Goal: Information Seeking & Learning: Check status

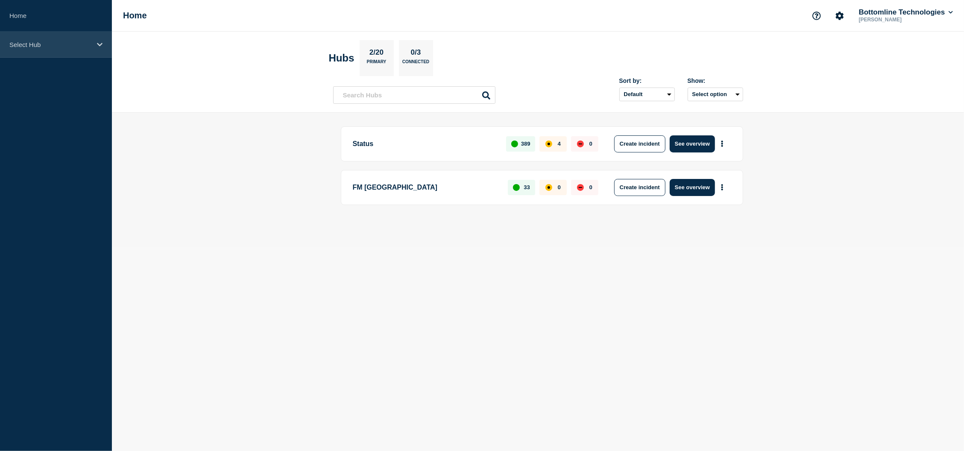
click at [51, 49] on div "Select Hub" at bounding box center [56, 45] width 112 height 26
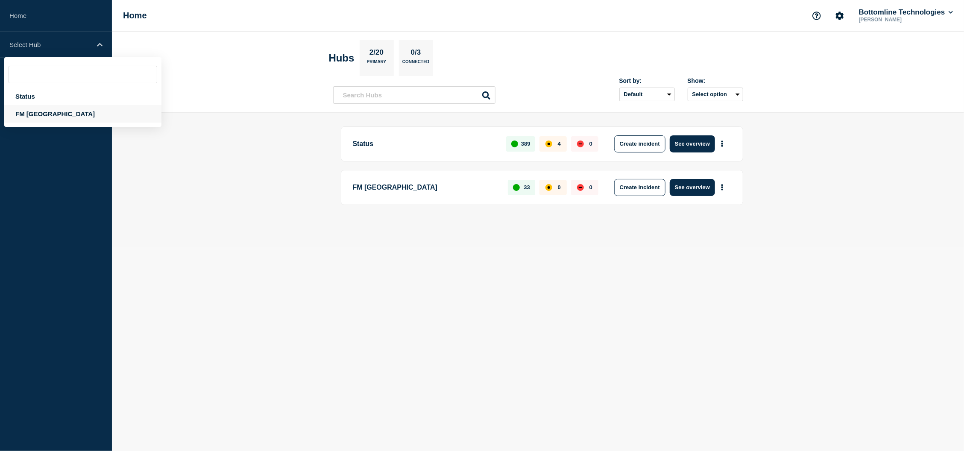
click at [21, 113] on div "FM [GEOGRAPHIC_DATA]" at bounding box center [82, 114] width 157 height 18
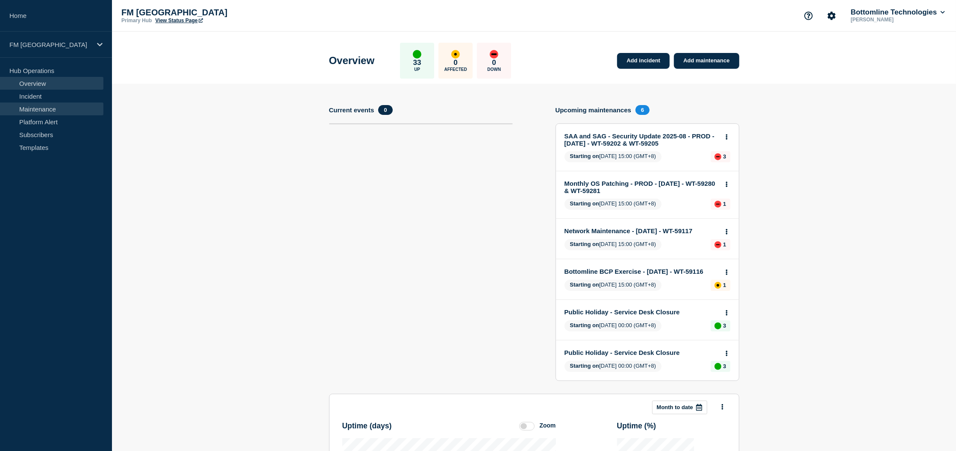
click at [57, 110] on link "Maintenance" at bounding box center [51, 109] width 103 height 13
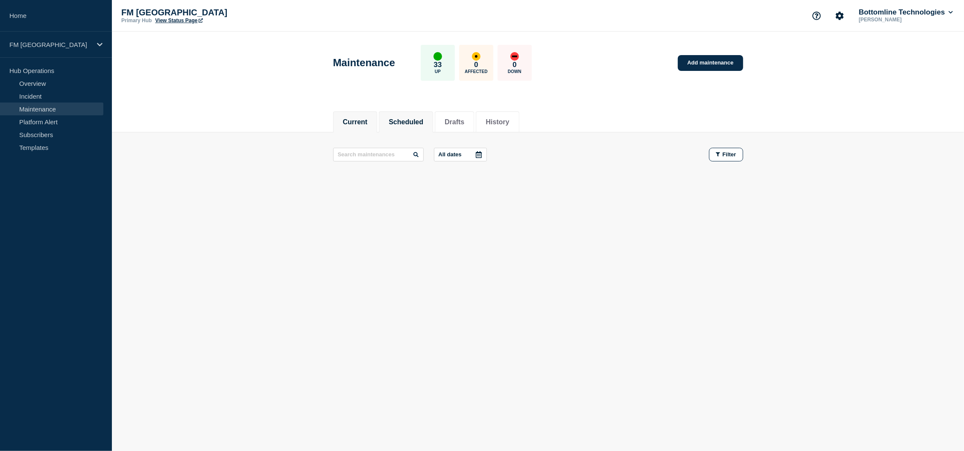
click at [389, 122] on li "Scheduled" at bounding box center [406, 122] width 54 height 21
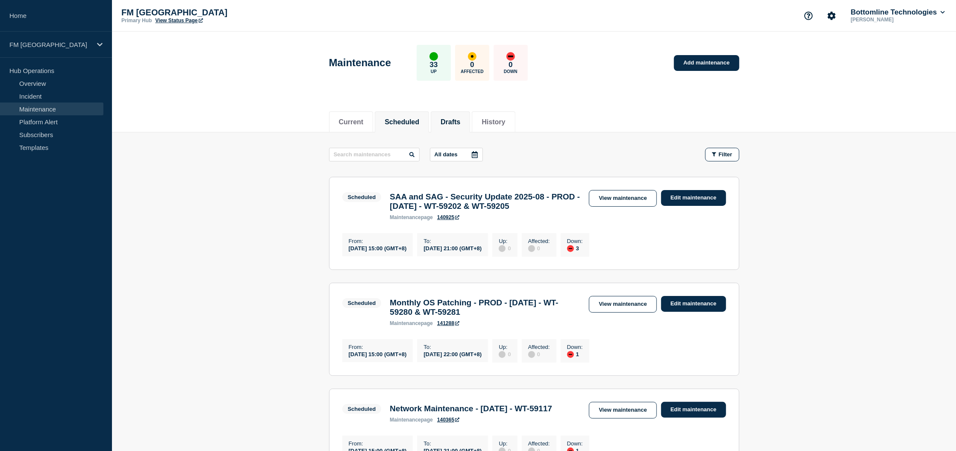
click at [460, 118] on button "Drafts" at bounding box center [451, 122] width 20 height 8
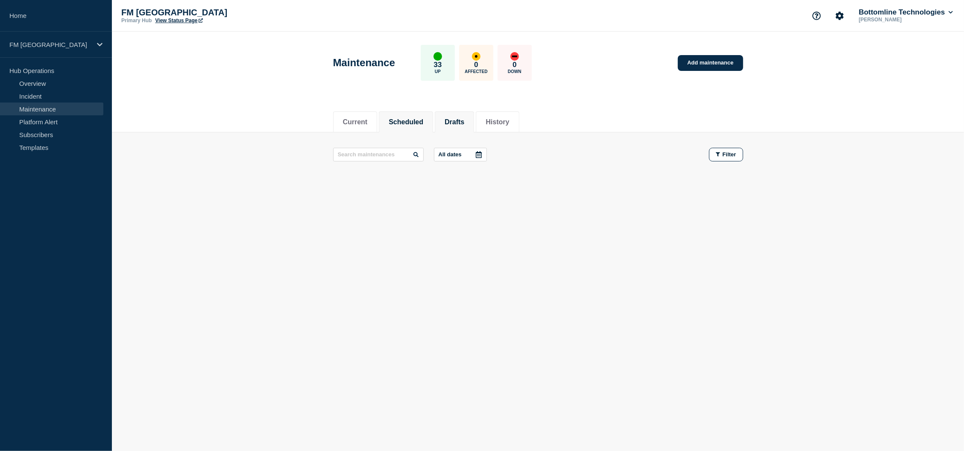
click at [417, 128] on li "Scheduled" at bounding box center [406, 122] width 54 height 21
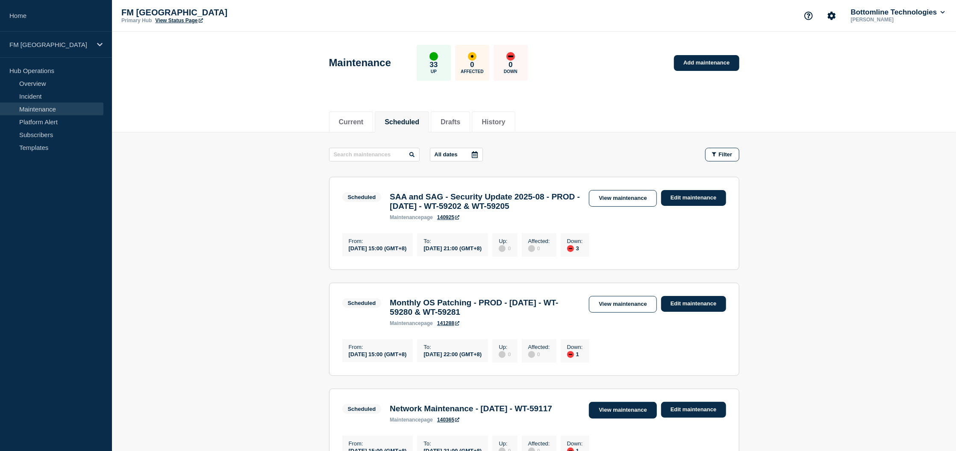
click at [600, 419] on link "View maintenance" at bounding box center [623, 410] width 68 height 17
